Goal: Information Seeking & Learning: Learn about a topic

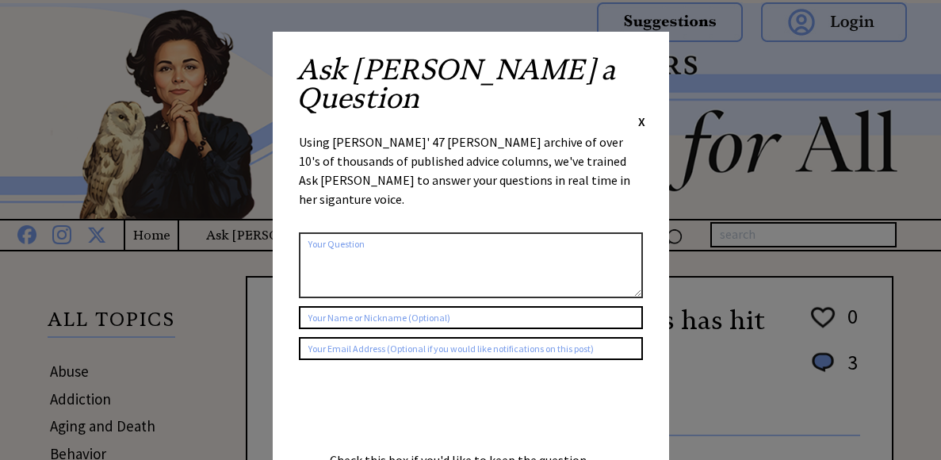
click at [643, 113] on span "X" at bounding box center [641, 121] width 7 height 16
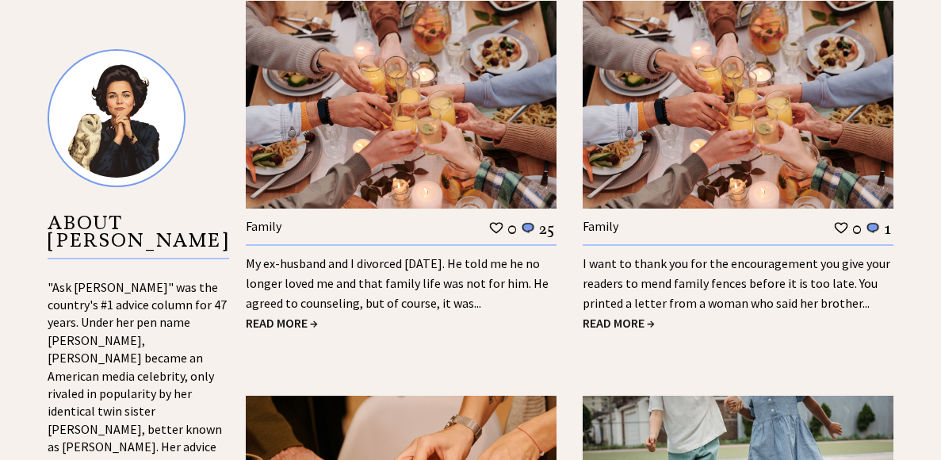
scroll to position [1521, 0]
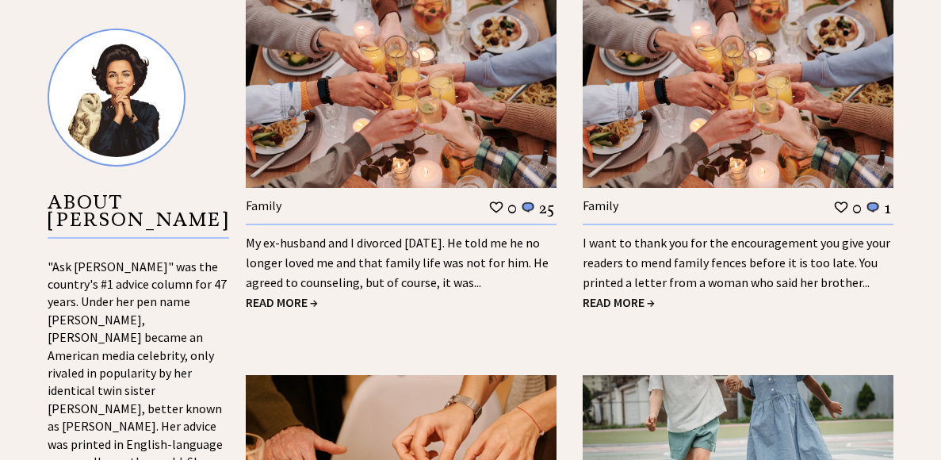
click at [290, 305] on span "READ MORE →" at bounding box center [282, 302] width 72 height 16
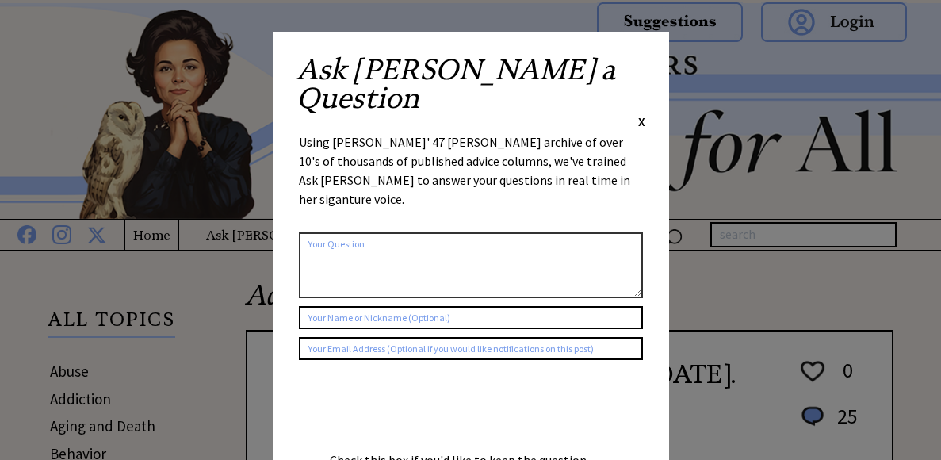
click at [644, 113] on span "X" at bounding box center [641, 121] width 7 height 16
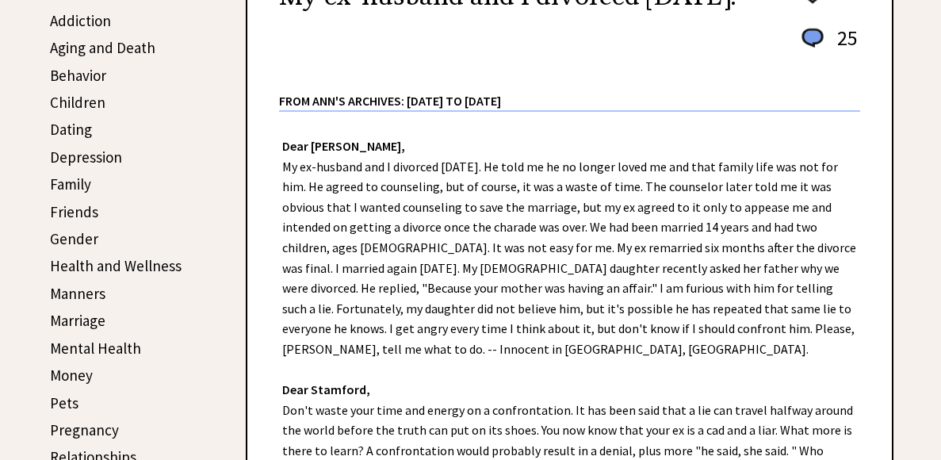
scroll to position [380, 0]
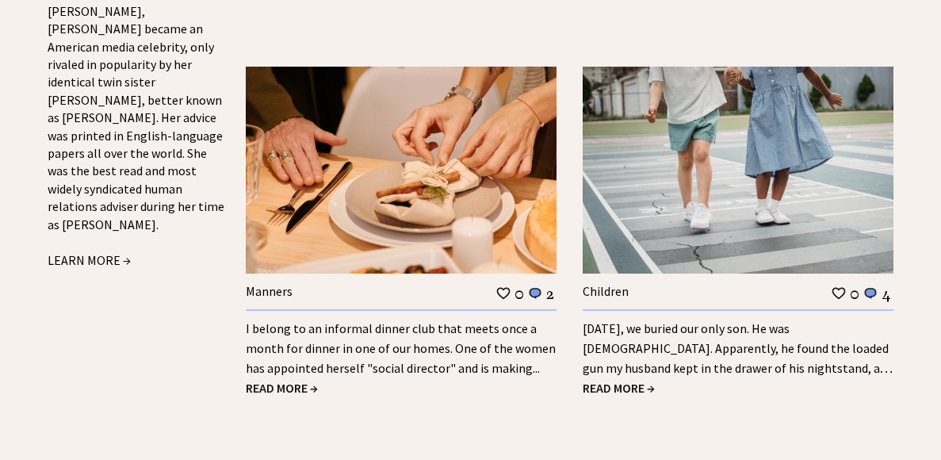
scroll to position [1838, 0]
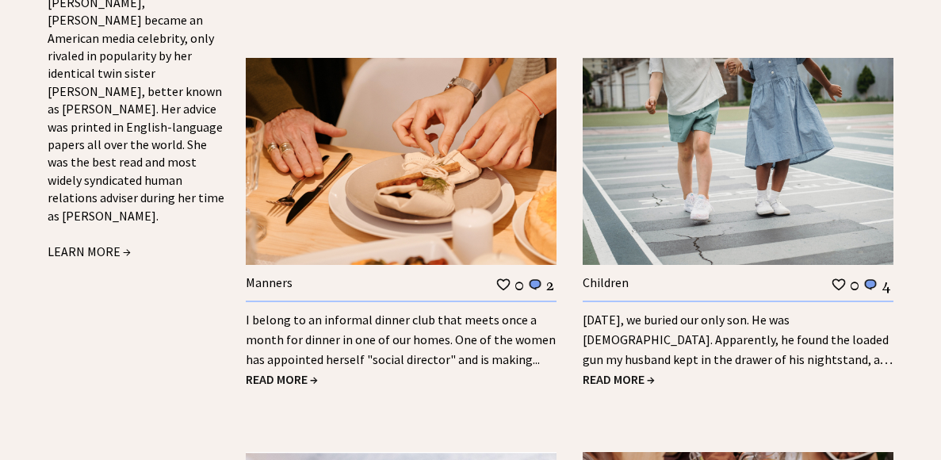
click at [294, 378] on span "READ MORE →" at bounding box center [282, 379] width 72 height 16
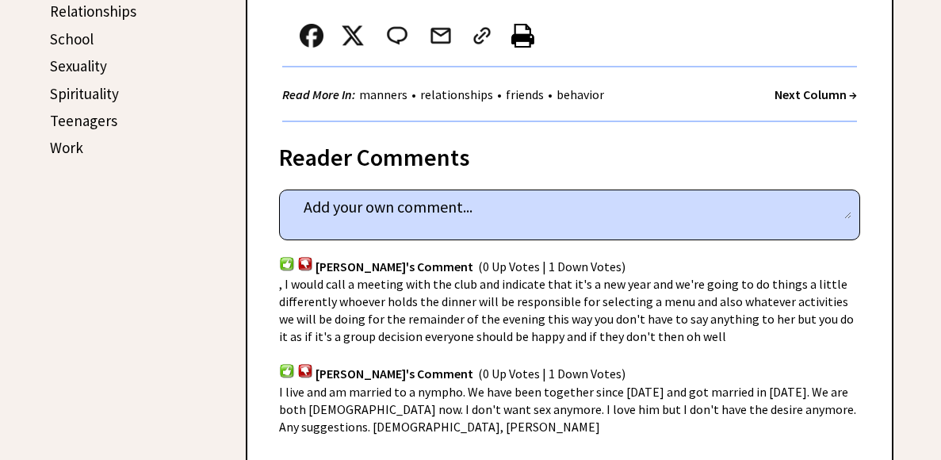
scroll to position [856, 0]
